Goal: Transaction & Acquisition: Book appointment/travel/reservation

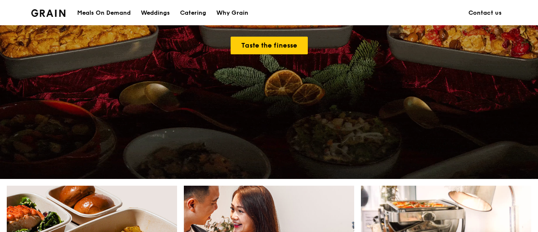
scroll to position [281, 0]
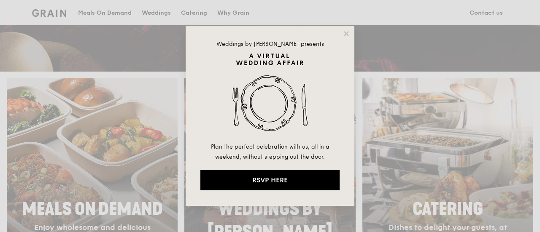
click at [342, 32] on div "Weddings by [PERSON_NAME] presents Plan the perfect celebration with us, all in…" at bounding box center [270, 116] width 169 height 181
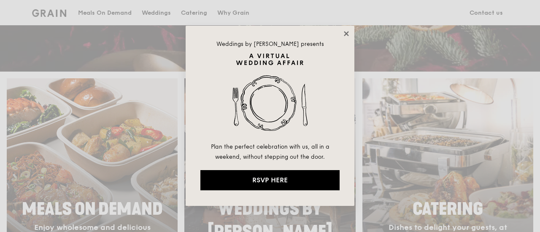
click at [346, 33] on icon at bounding box center [346, 33] width 5 height 5
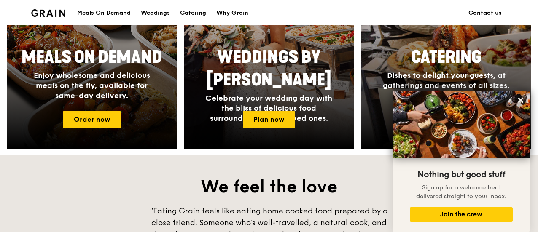
scroll to position [11, 0]
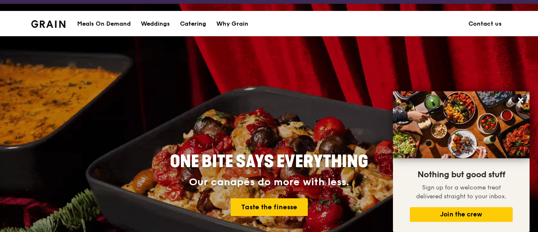
click at [189, 24] on div "Catering" at bounding box center [193, 23] width 26 height 25
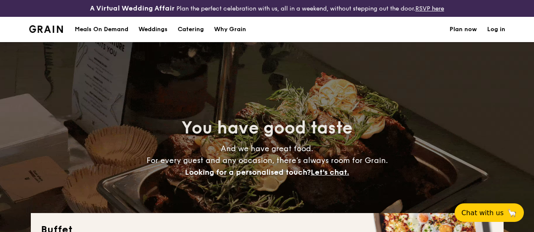
select select
